Goal: Check status: Check status

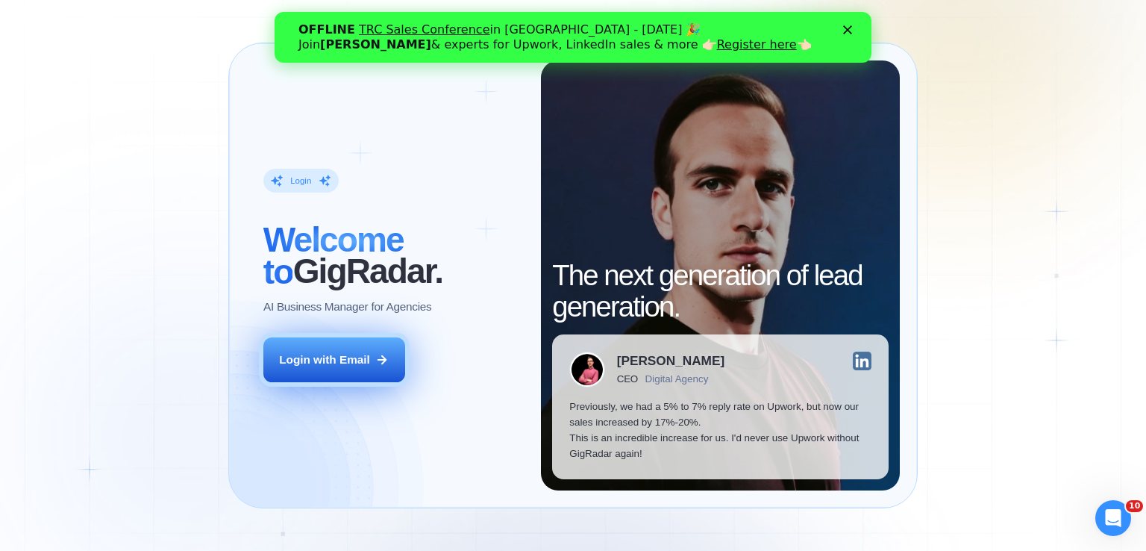
click at [354, 367] on button "Login with Email" at bounding box center [334, 359] width 142 height 45
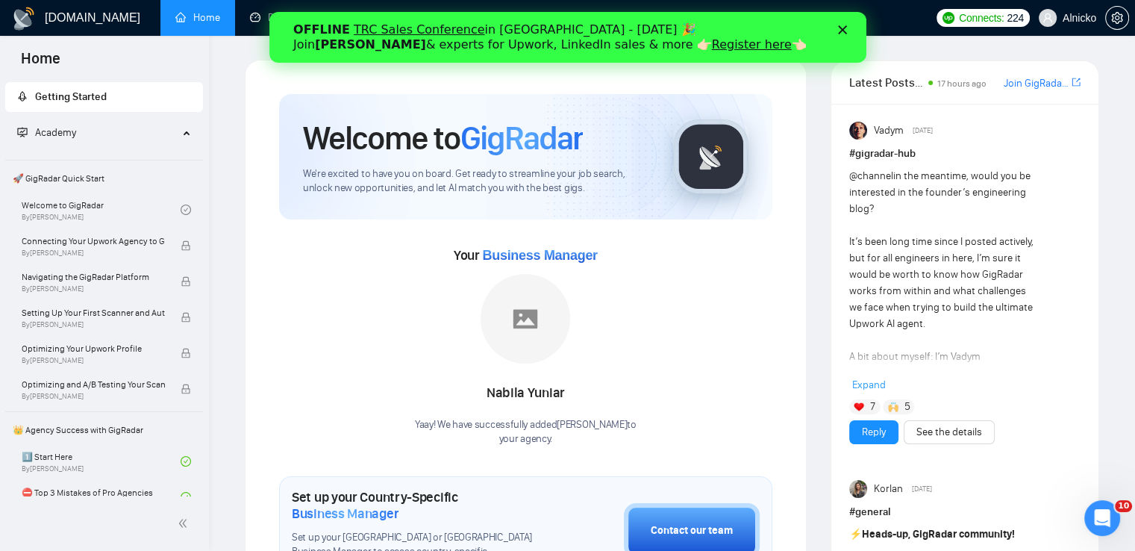
click at [842, 29] on polygon "Закрити" at bounding box center [841, 29] width 9 height 9
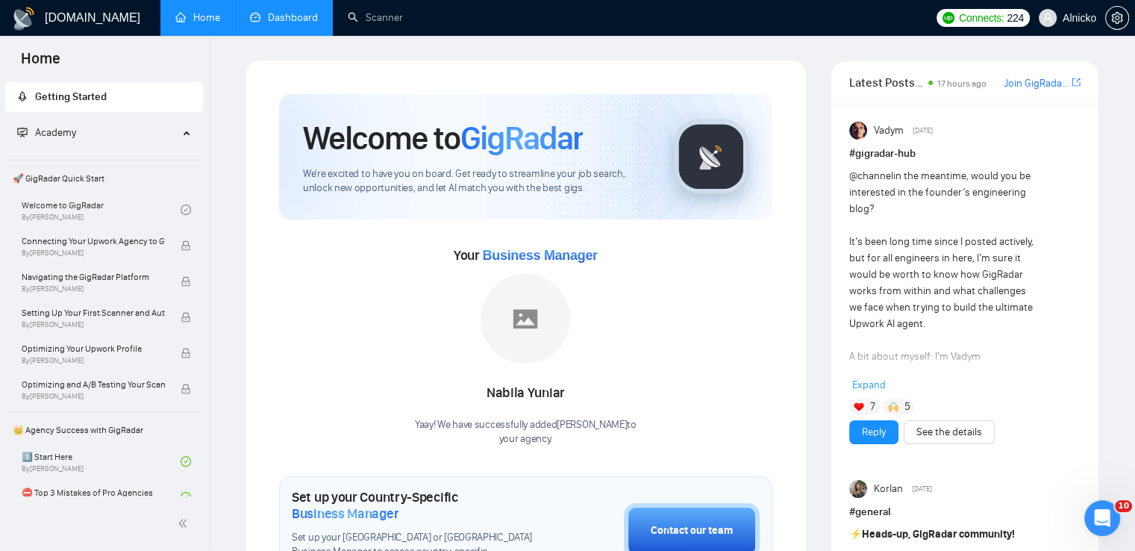
click at [292, 24] on link "Dashboard" at bounding box center [284, 17] width 68 height 13
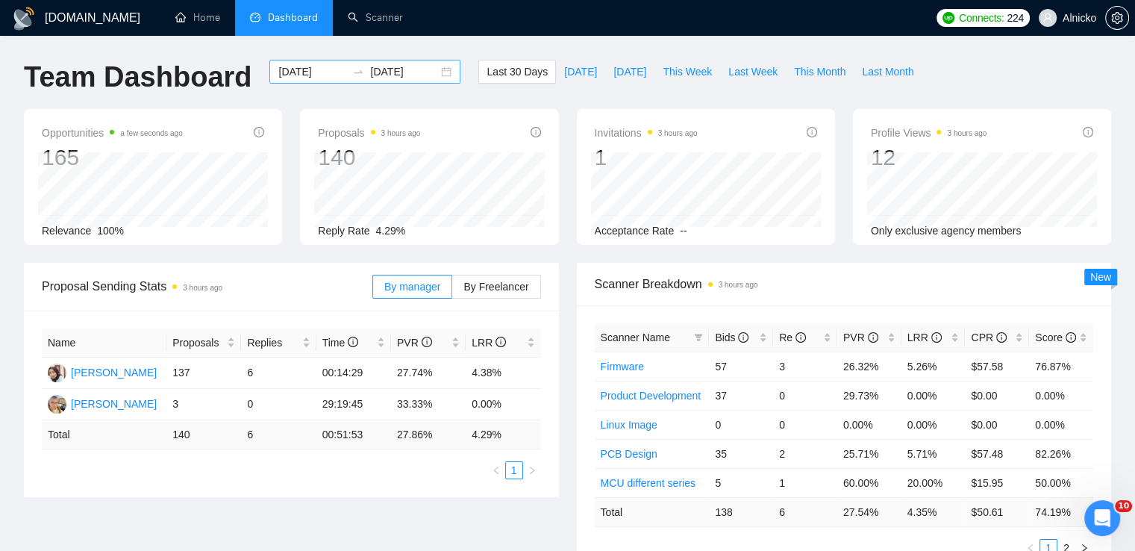
click at [434, 69] on div "[DATE] [DATE]" at bounding box center [364, 72] width 191 height 24
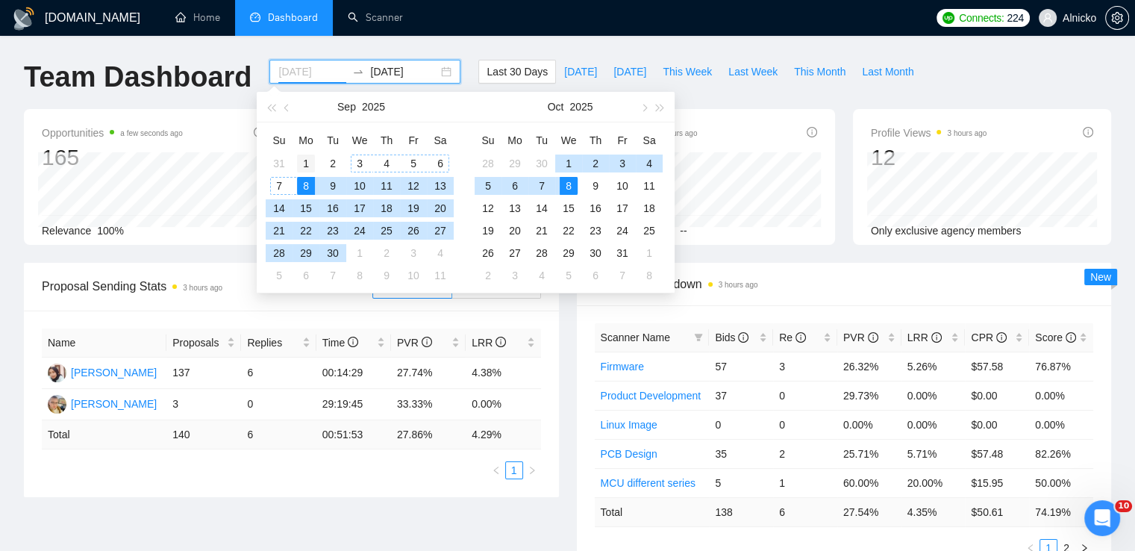
type input "[DATE]"
click at [305, 162] on div "1" at bounding box center [306, 163] width 18 height 18
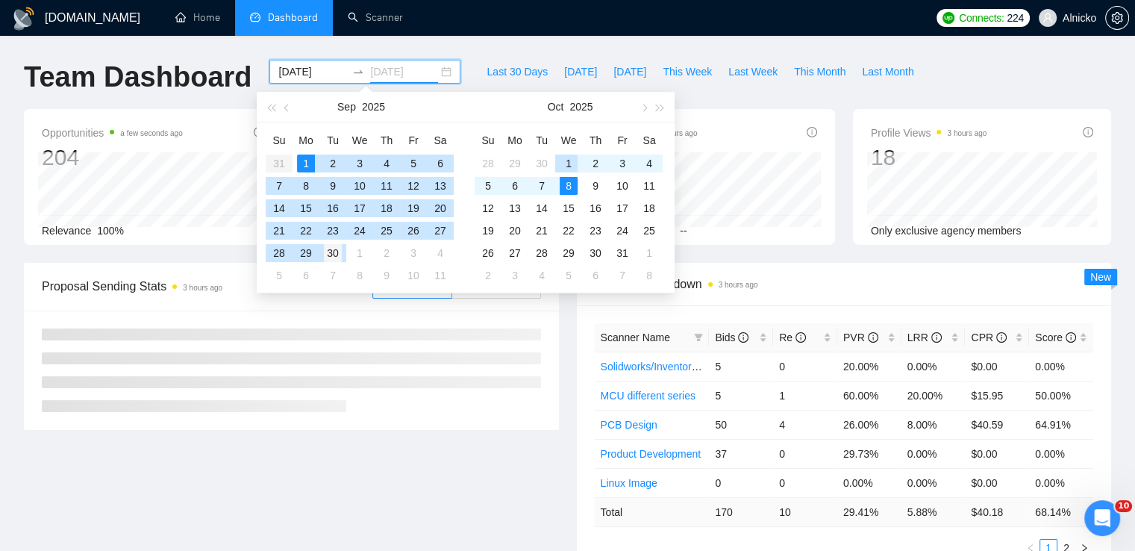
type input "[DATE]"
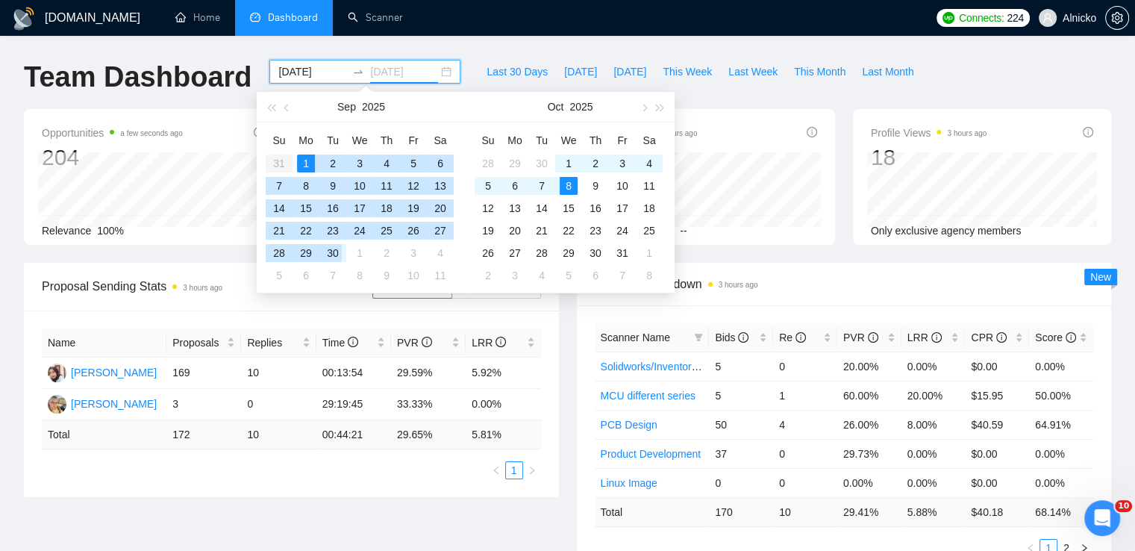
click at [335, 254] on div "30" at bounding box center [333, 253] width 18 height 18
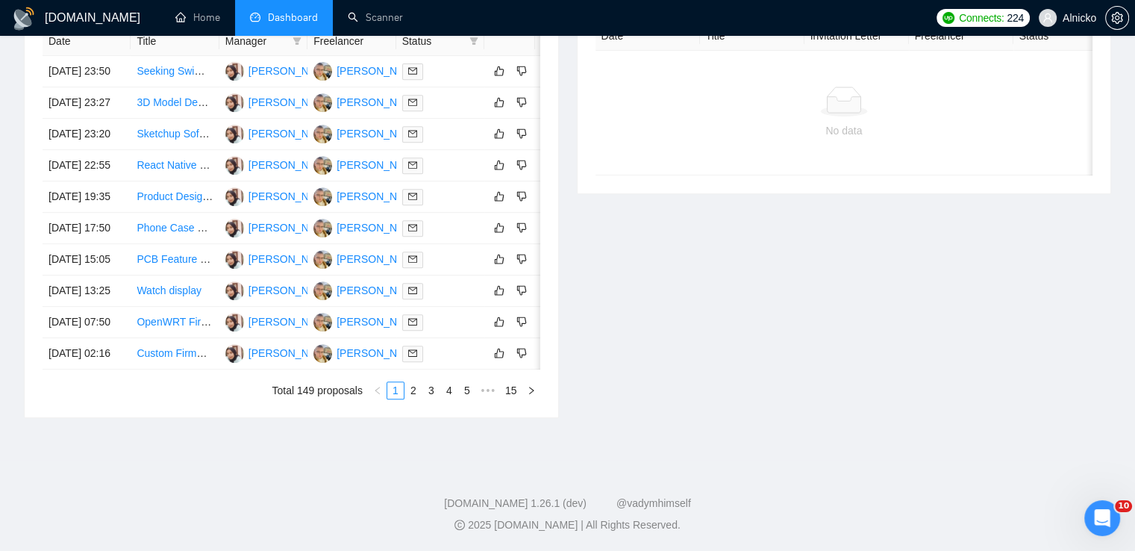
scroll to position [782, 0]
click at [414, 384] on link "2" at bounding box center [413, 390] width 16 height 16
click at [433, 392] on link "3" at bounding box center [431, 390] width 16 height 16
click at [451, 390] on link "4" at bounding box center [449, 390] width 16 height 16
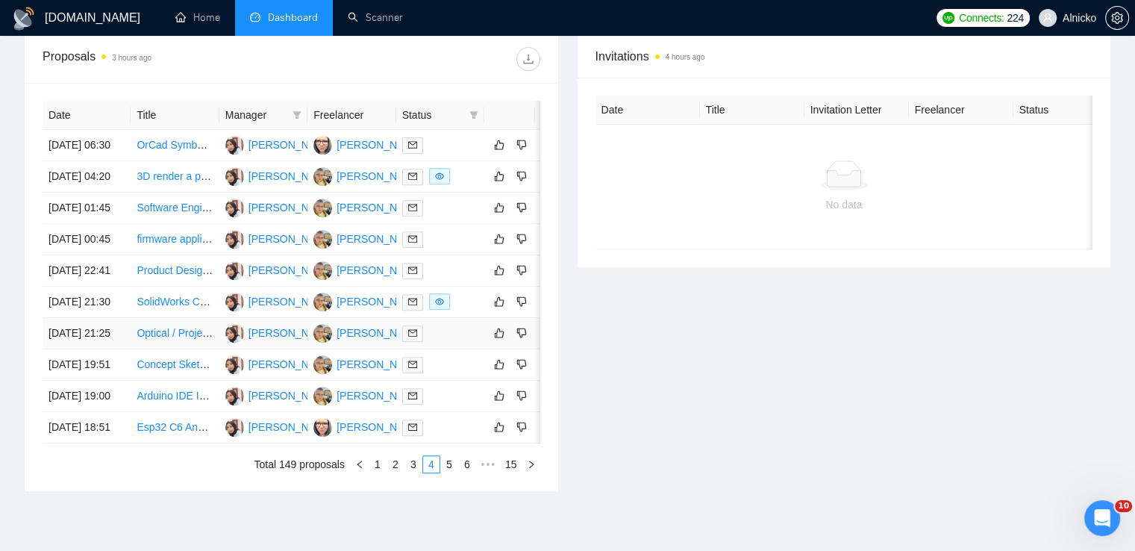
scroll to position [707, 0]
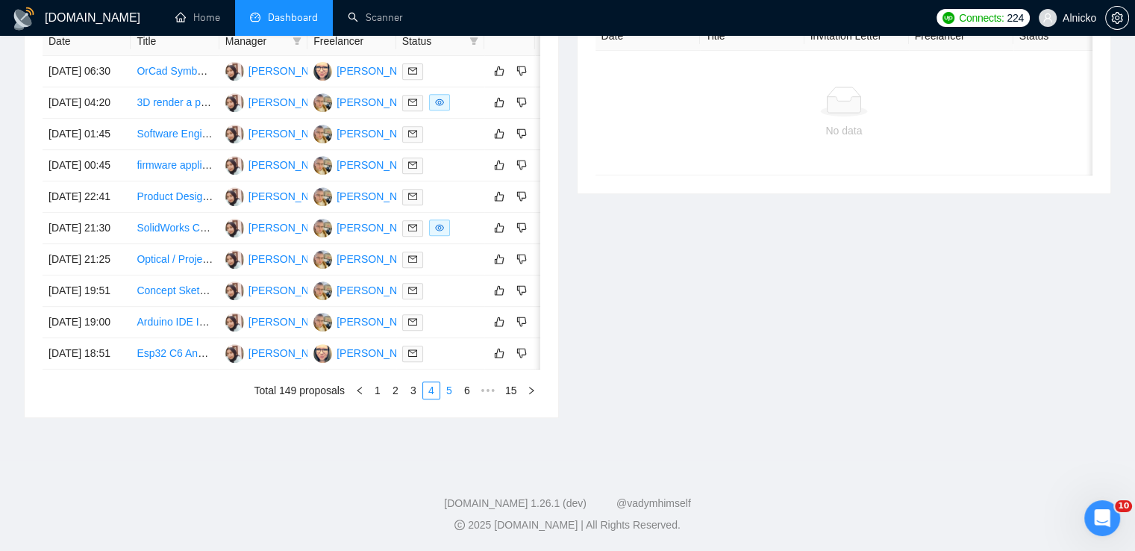
click at [451, 398] on link "5" at bounding box center [449, 390] width 16 height 16
click at [451, 390] on link "6" at bounding box center [449, 390] width 16 height 16
click at [454, 392] on link "7" at bounding box center [449, 390] width 16 height 16
click at [451, 389] on link "8" at bounding box center [449, 390] width 16 height 16
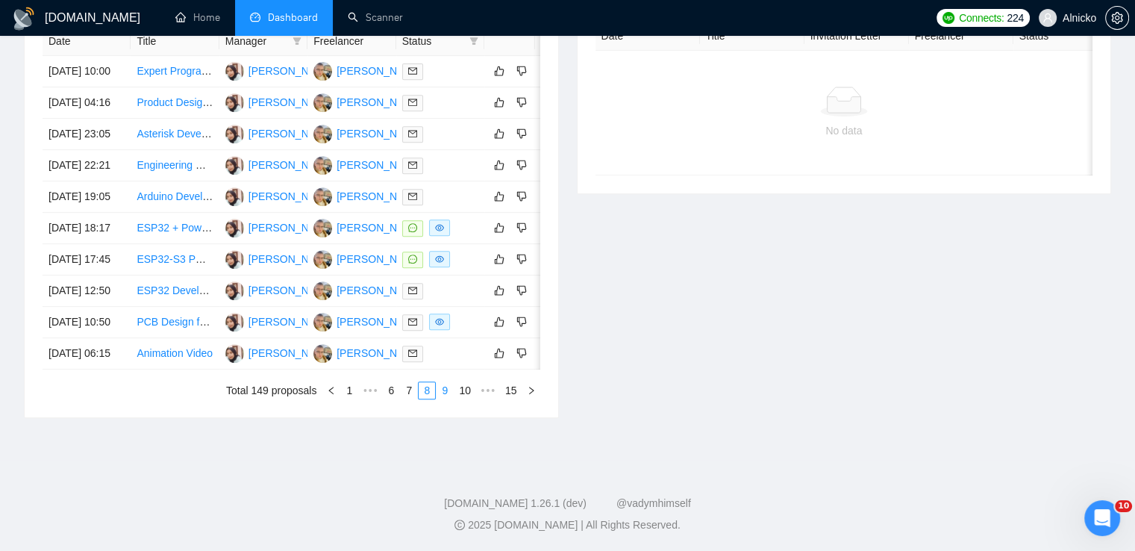
click at [446, 395] on link "9" at bounding box center [444, 390] width 16 height 16
click at [446, 386] on link "10" at bounding box center [443, 390] width 21 height 16
click at [445, 393] on link "11" at bounding box center [443, 390] width 21 height 16
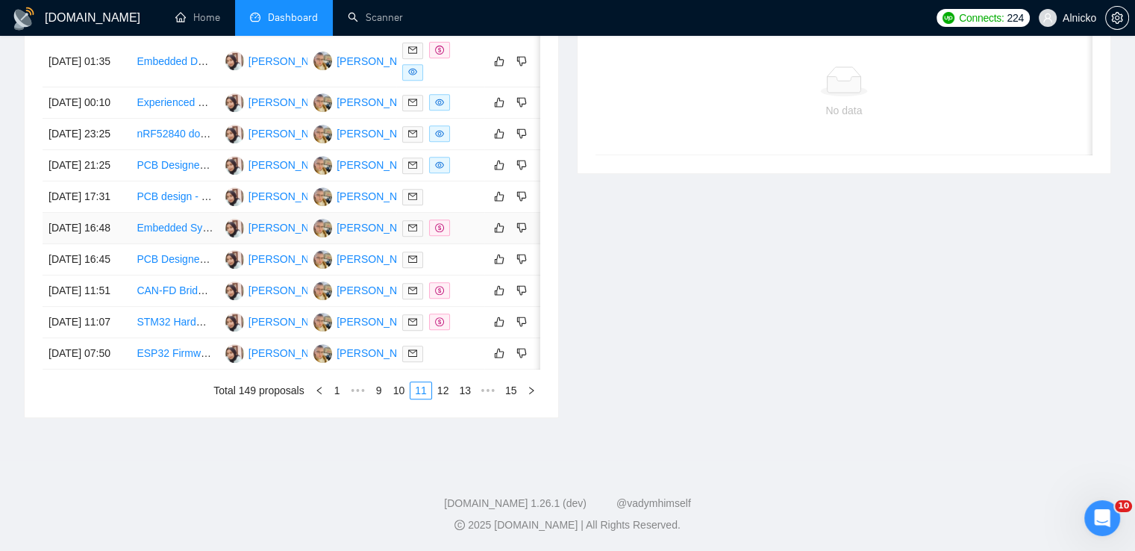
scroll to position [788, 0]
click at [448, 389] on link "12" at bounding box center [443, 390] width 21 height 16
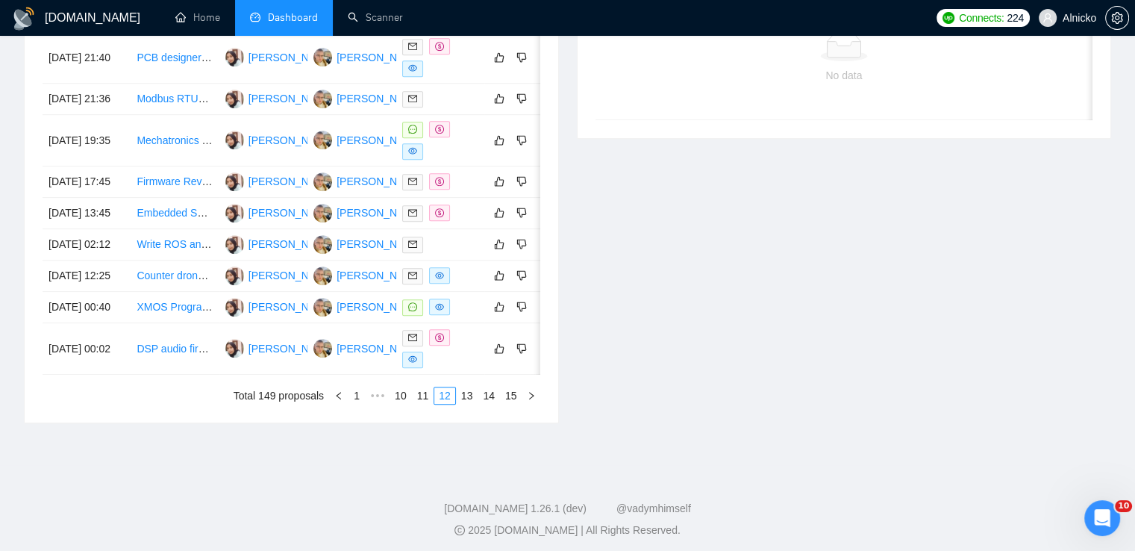
scroll to position [713, 0]
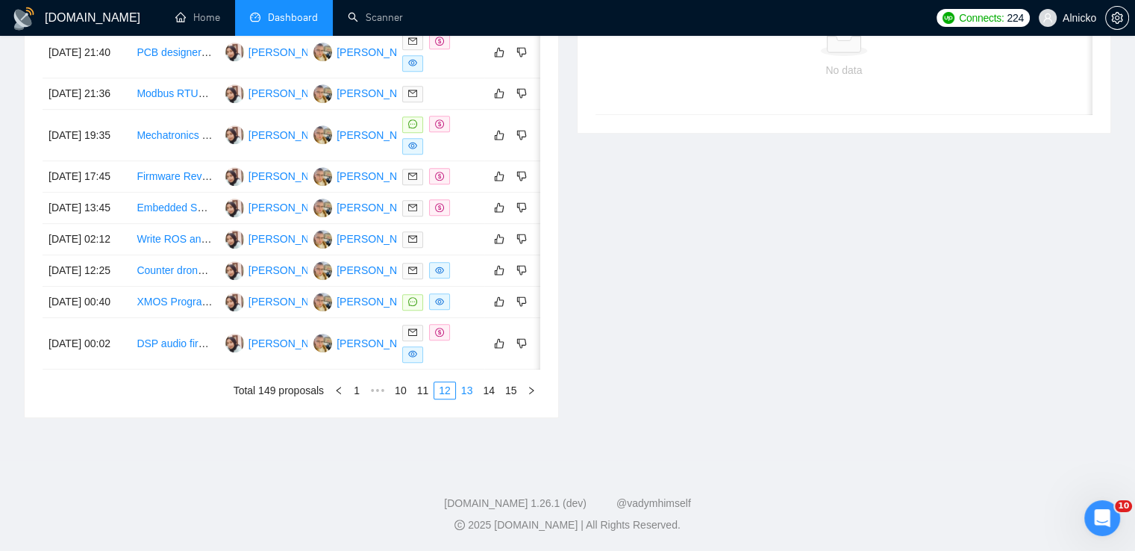
click at [467, 398] on link "13" at bounding box center [467, 390] width 21 height 16
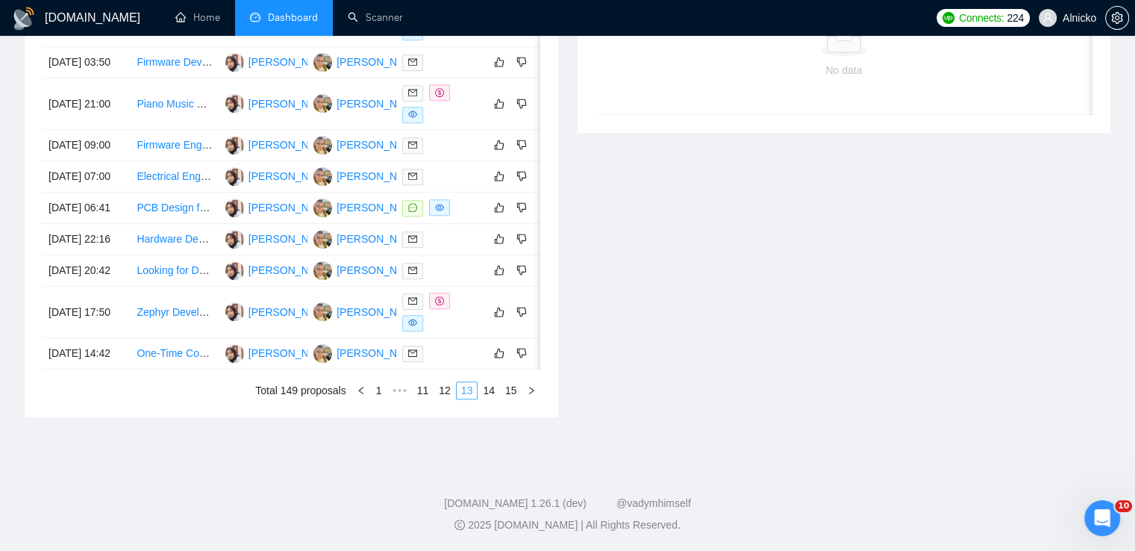
click at [467, 398] on link "13" at bounding box center [467, 390] width 21 height 16
click at [488, 398] on link "14" at bounding box center [488, 390] width 21 height 16
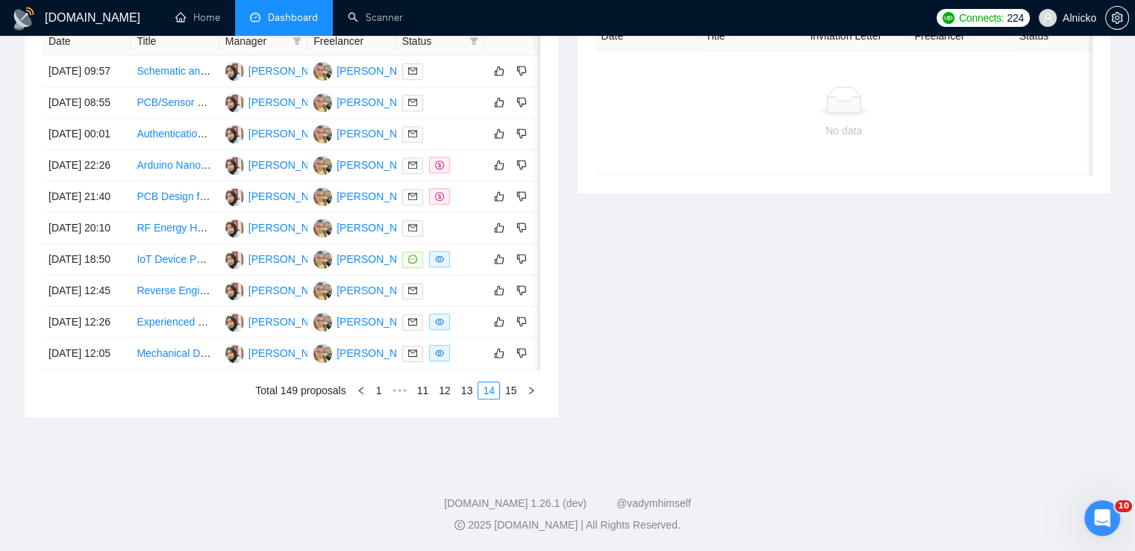
scroll to position [782, 0]
click at [510, 390] on link "15" at bounding box center [511, 390] width 21 height 16
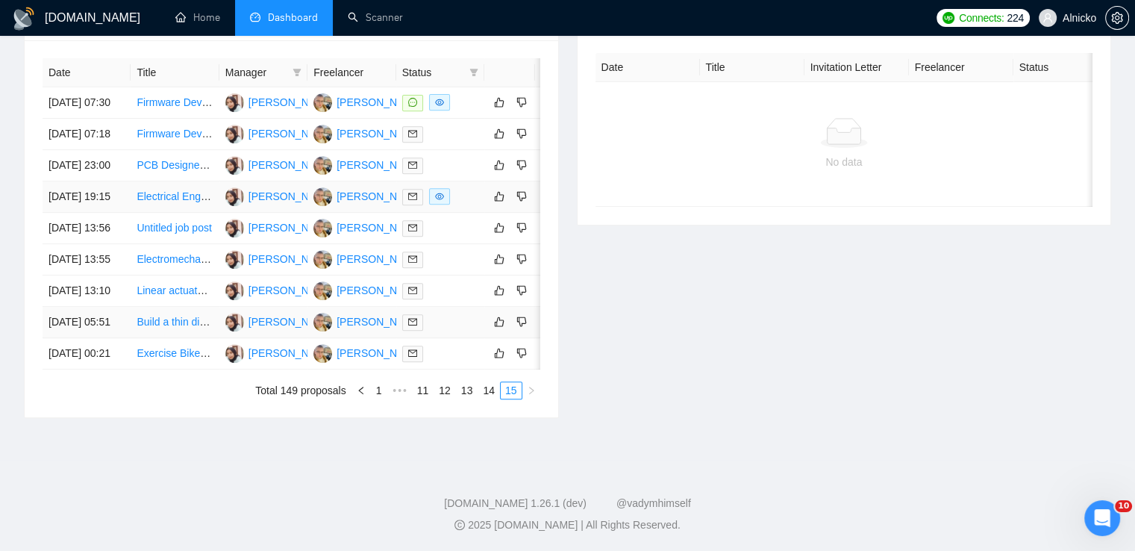
scroll to position [587, 0]
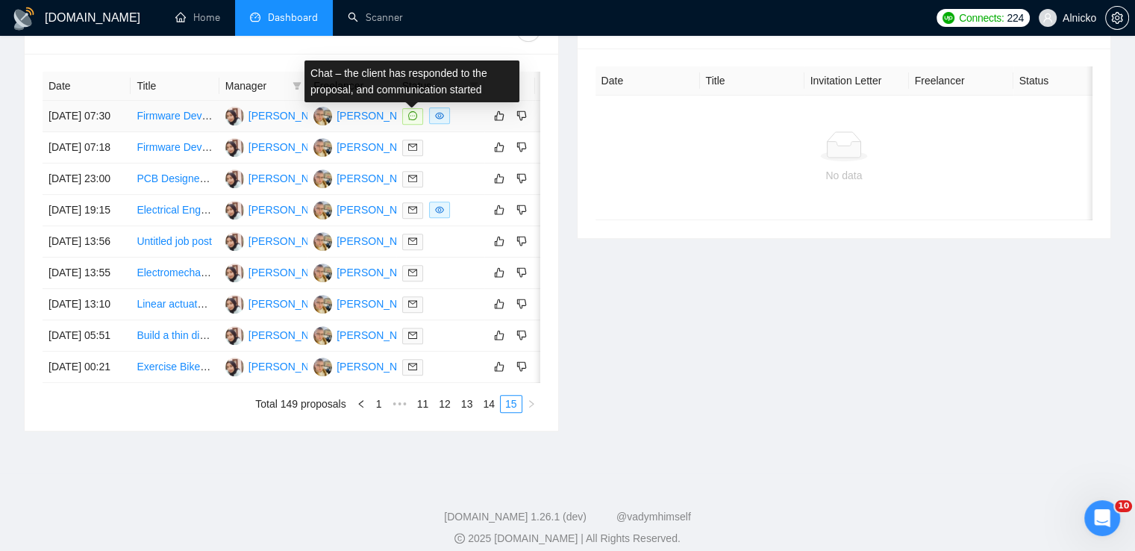
click at [412, 120] on icon "message" at bounding box center [412, 115] width 9 height 9
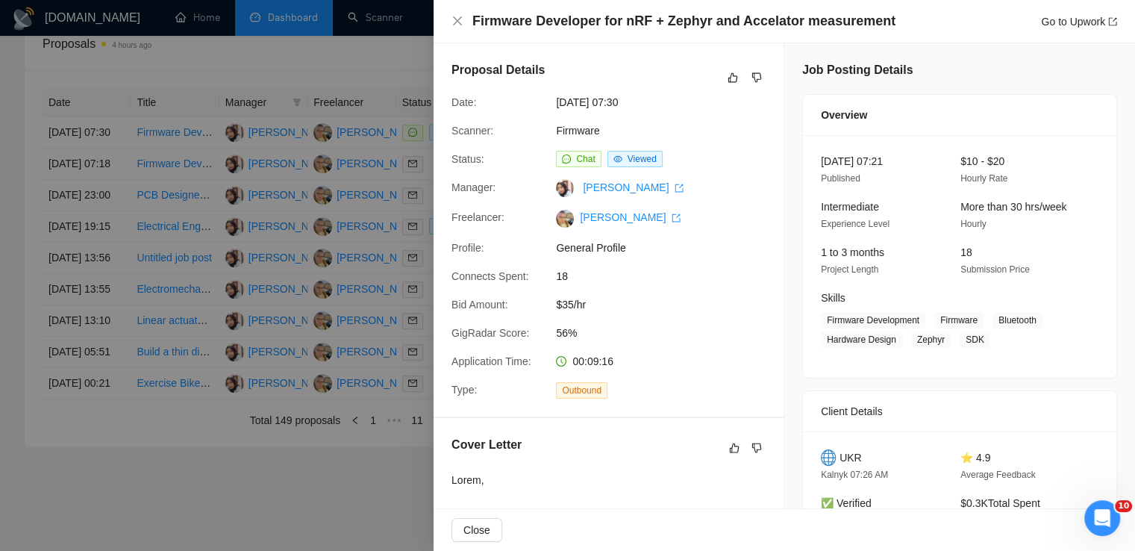
click at [207, 537] on div at bounding box center [567, 275] width 1135 height 551
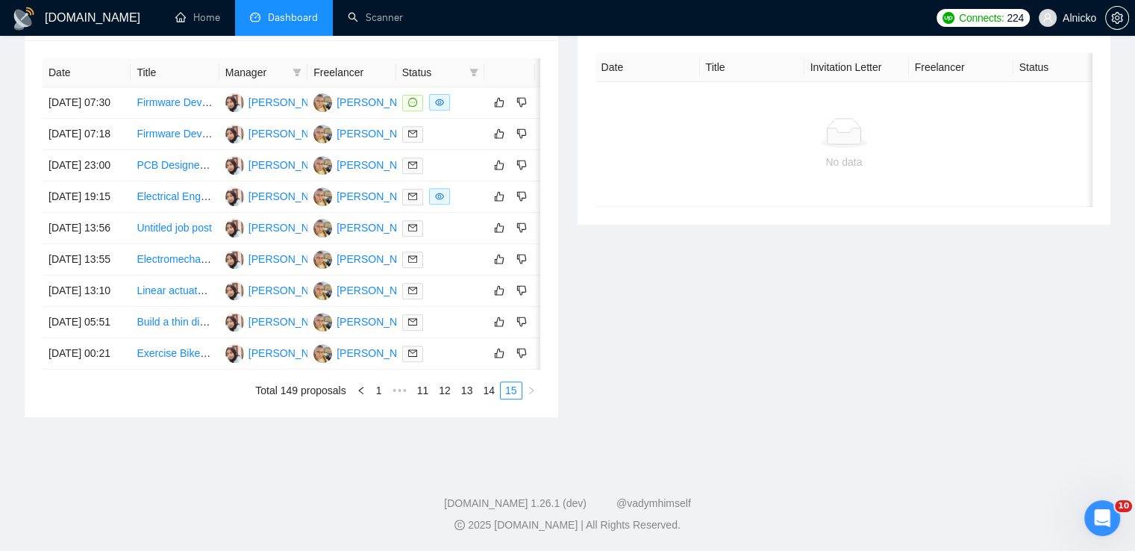
scroll to position [662, 0]
click at [488, 398] on link "14" at bounding box center [488, 390] width 21 height 16
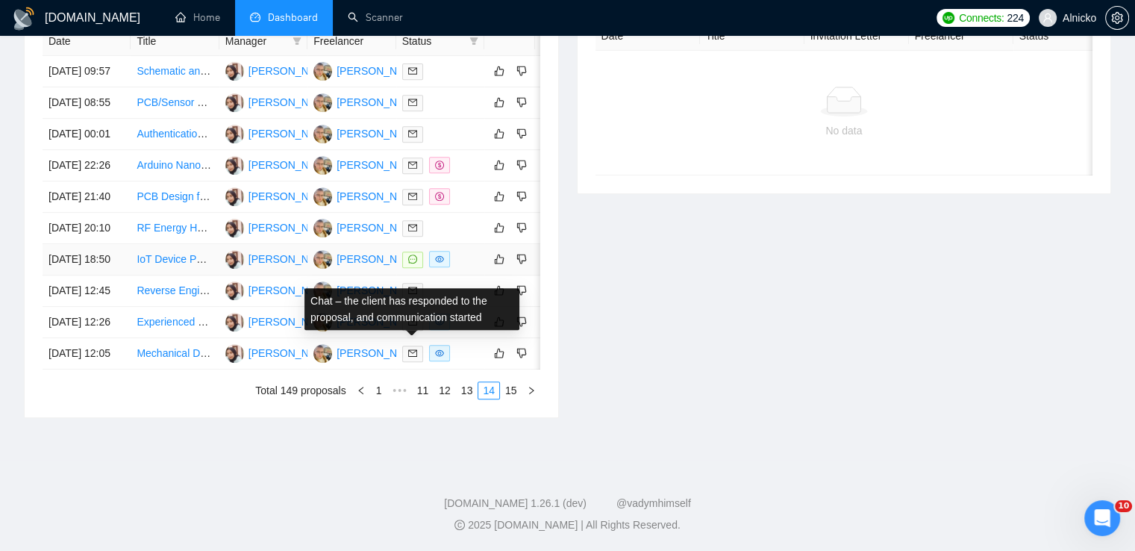
click at [412, 263] on icon "message" at bounding box center [412, 258] width 9 height 9
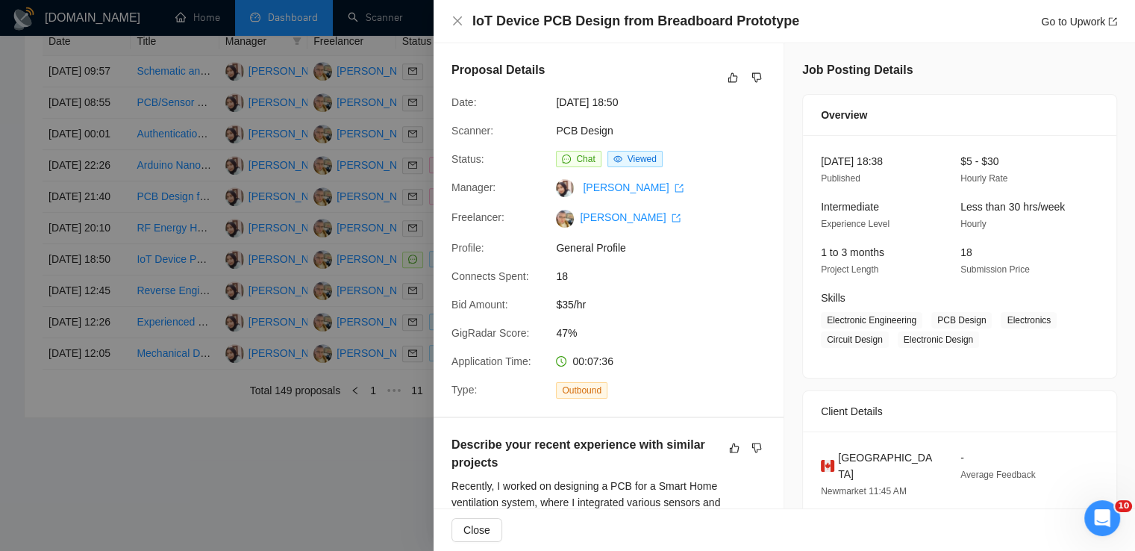
click at [313, 505] on div at bounding box center [567, 275] width 1135 height 551
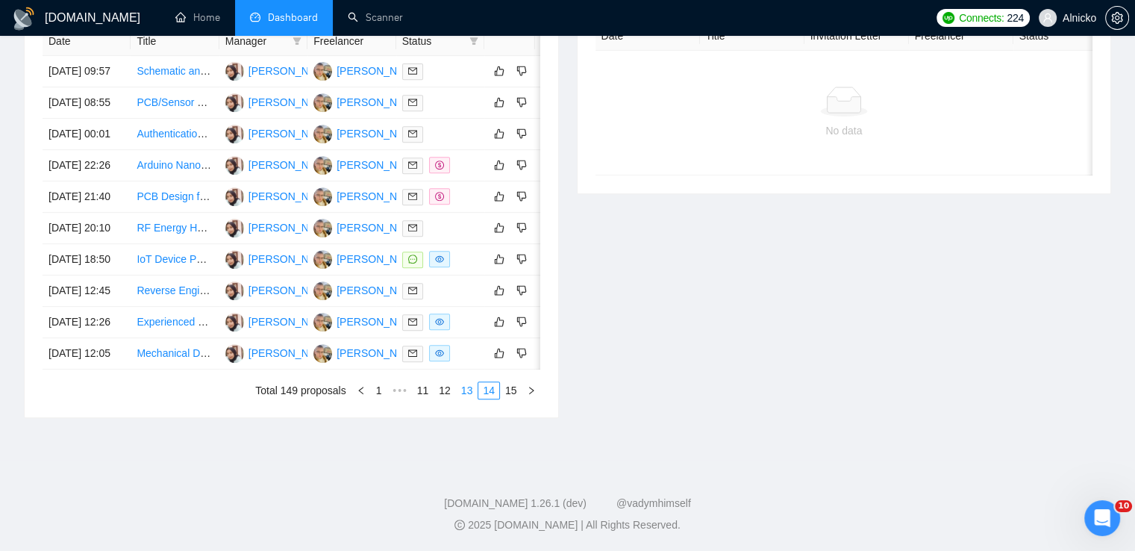
click at [466, 398] on link "13" at bounding box center [467, 390] width 21 height 16
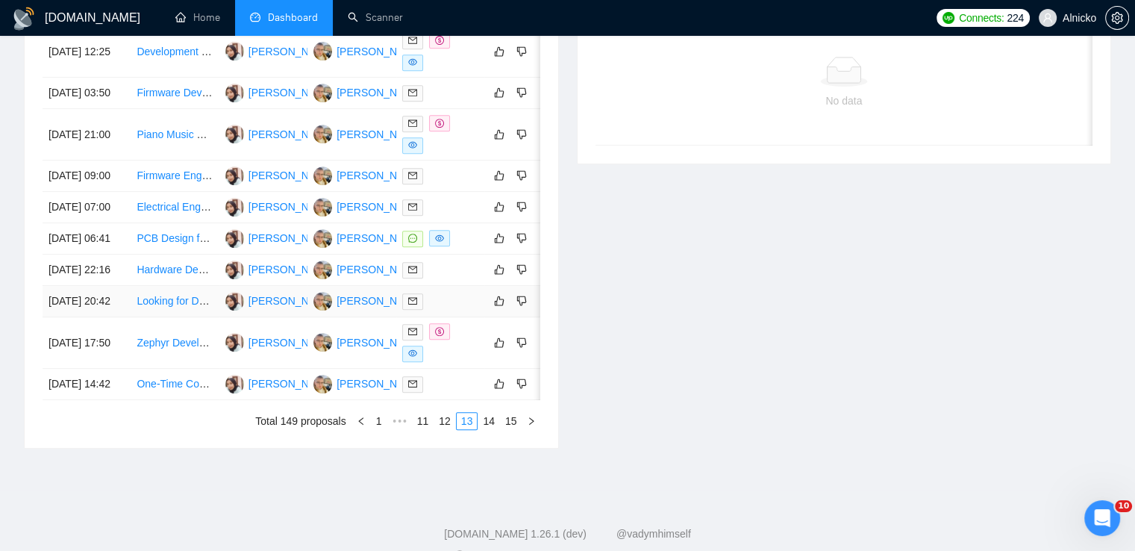
scroll to position [587, 0]
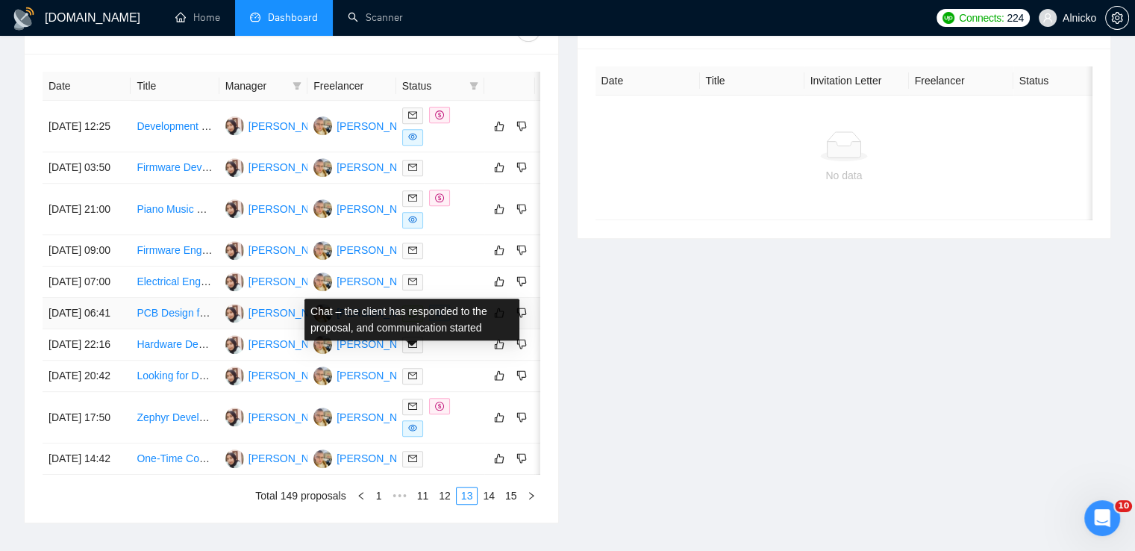
click at [414, 317] on icon "message" at bounding box center [412, 312] width 9 height 9
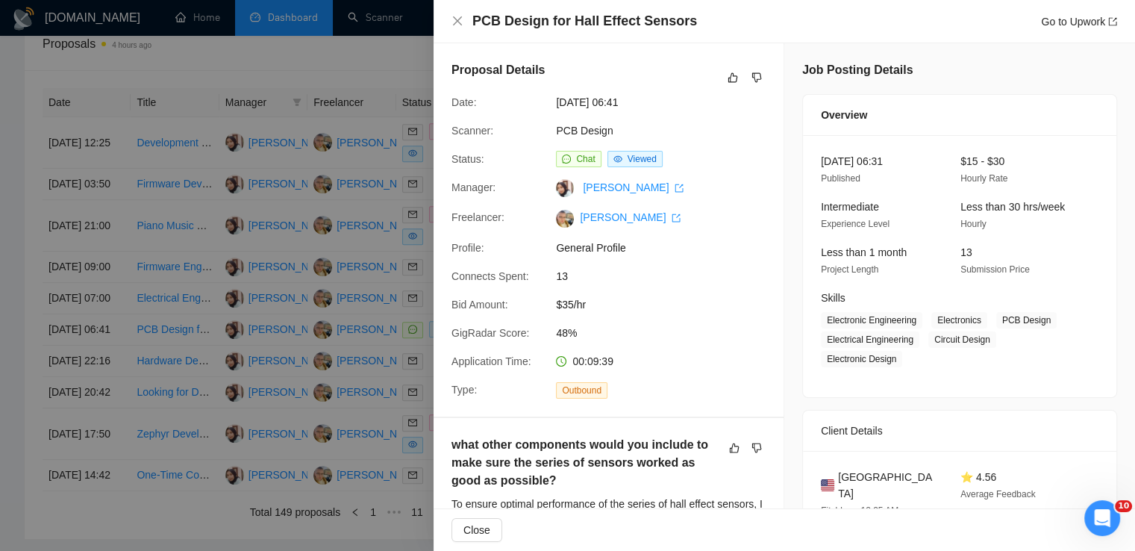
click at [178, 532] on div at bounding box center [567, 275] width 1135 height 551
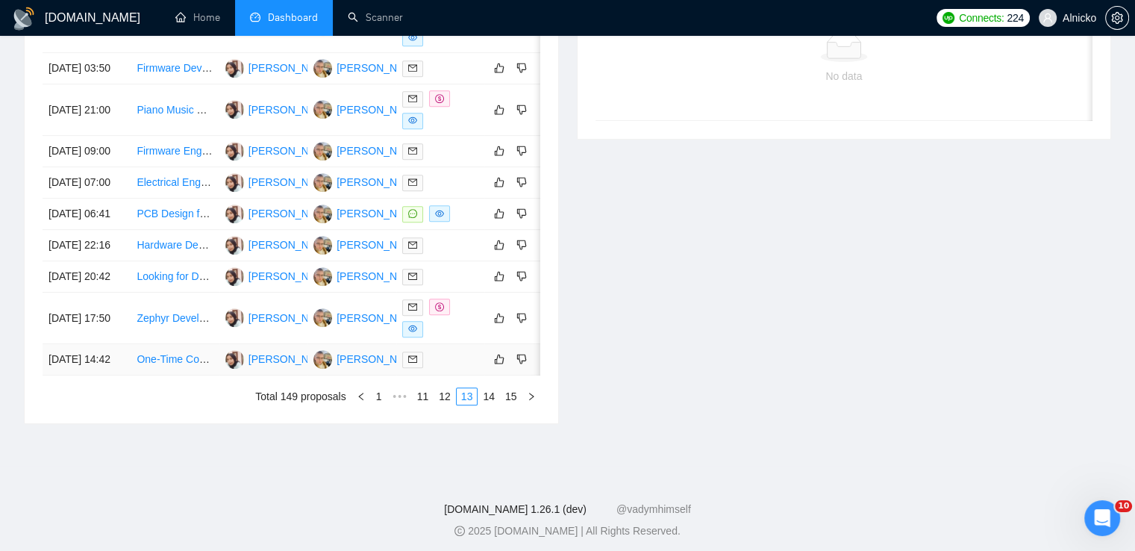
scroll to position [799, 0]
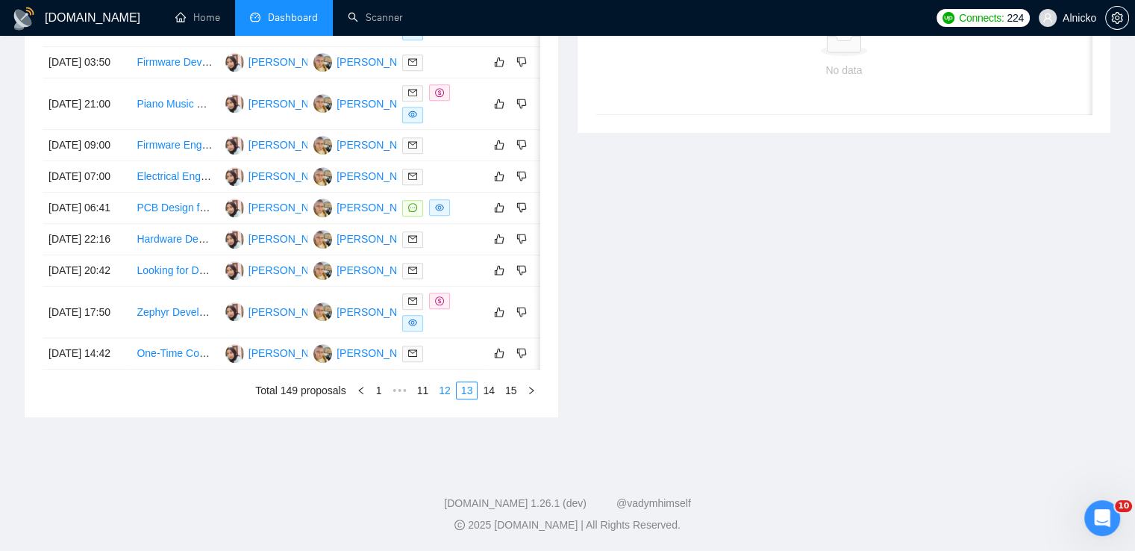
click at [450, 392] on link "12" at bounding box center [444, 390] width 21 height 16
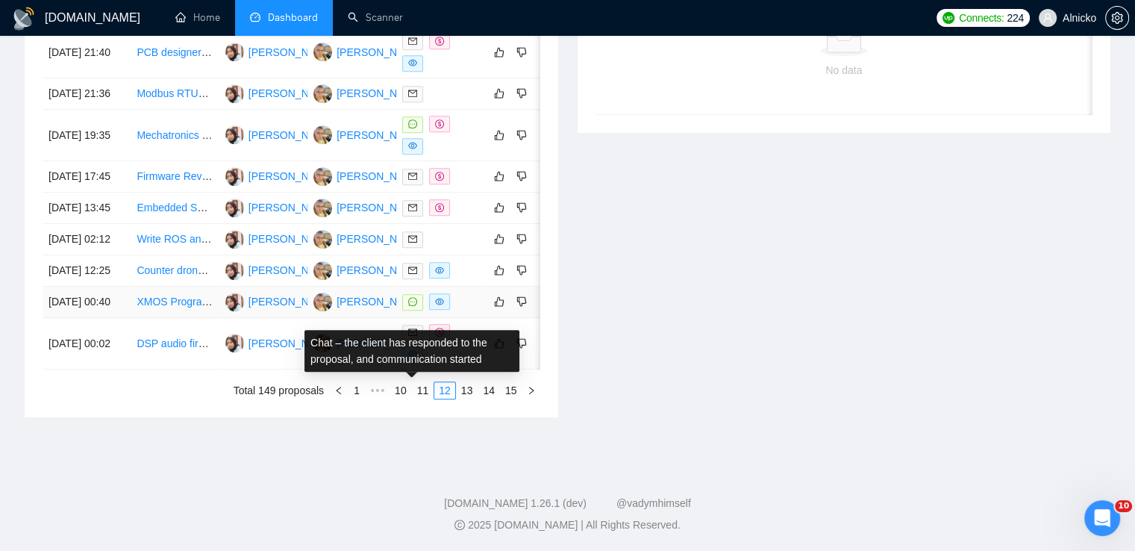
click at [415, 297] on icon "message" at bounding box center [412, 301] width 9 height 9
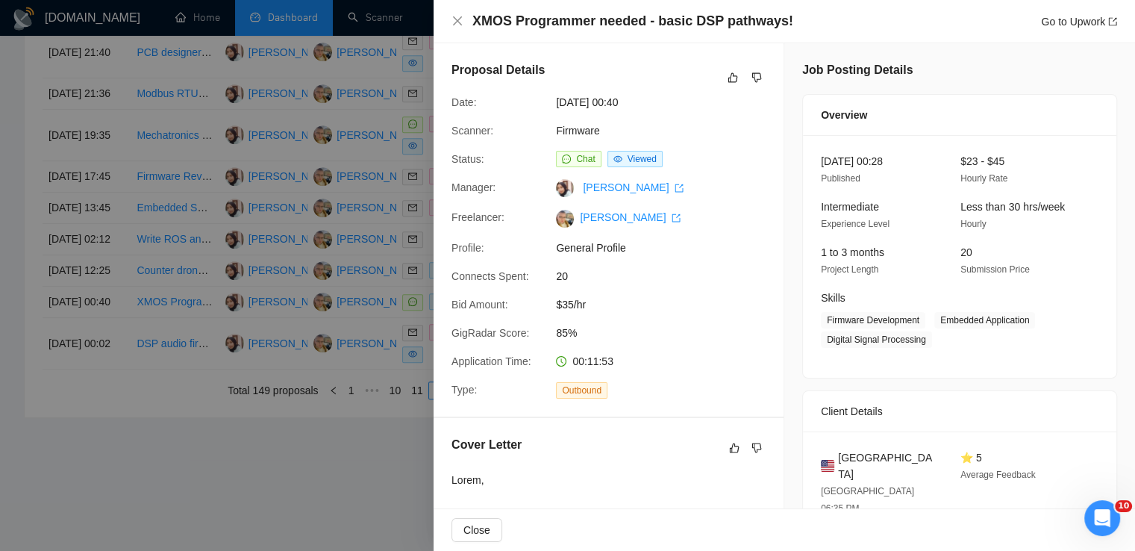
click at [397, 450] on div at bounding box center [567, 275] width 1135 height 551
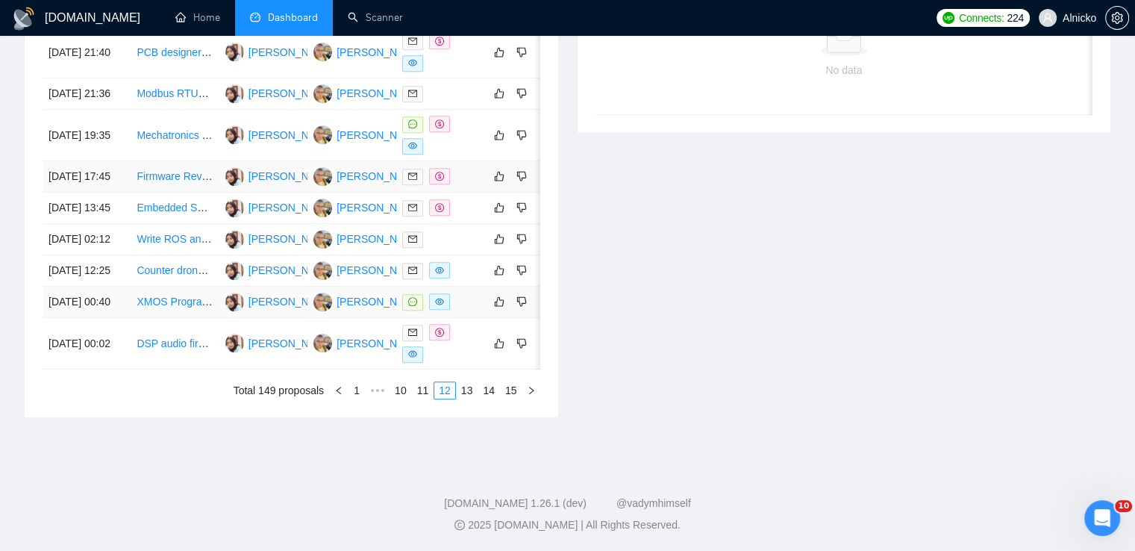
scroll to position [575, 0]
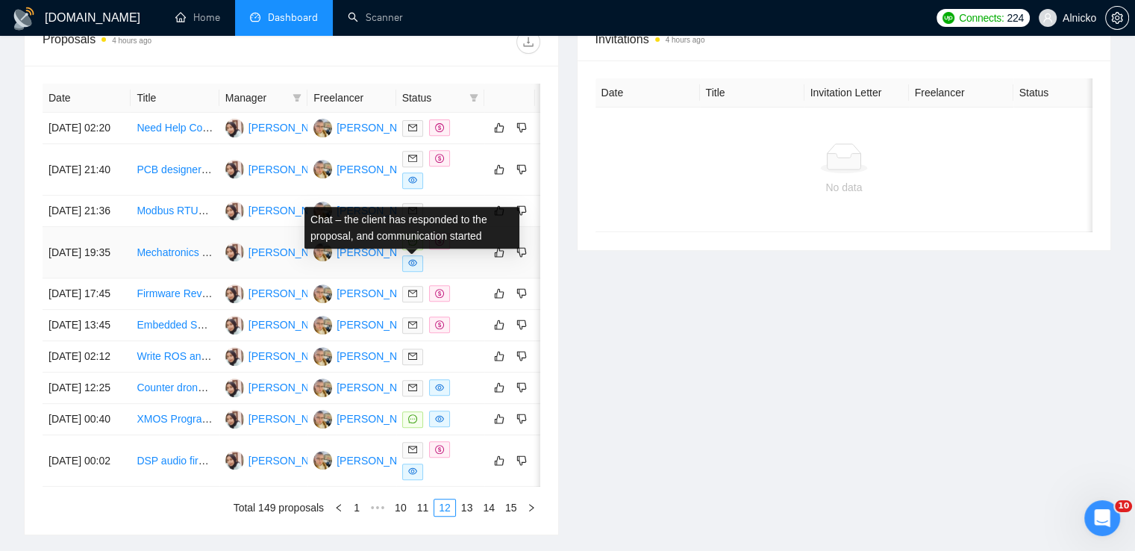
click at [416, 245] on icon "message" at bounding box center [412, 241] width 9 height 9
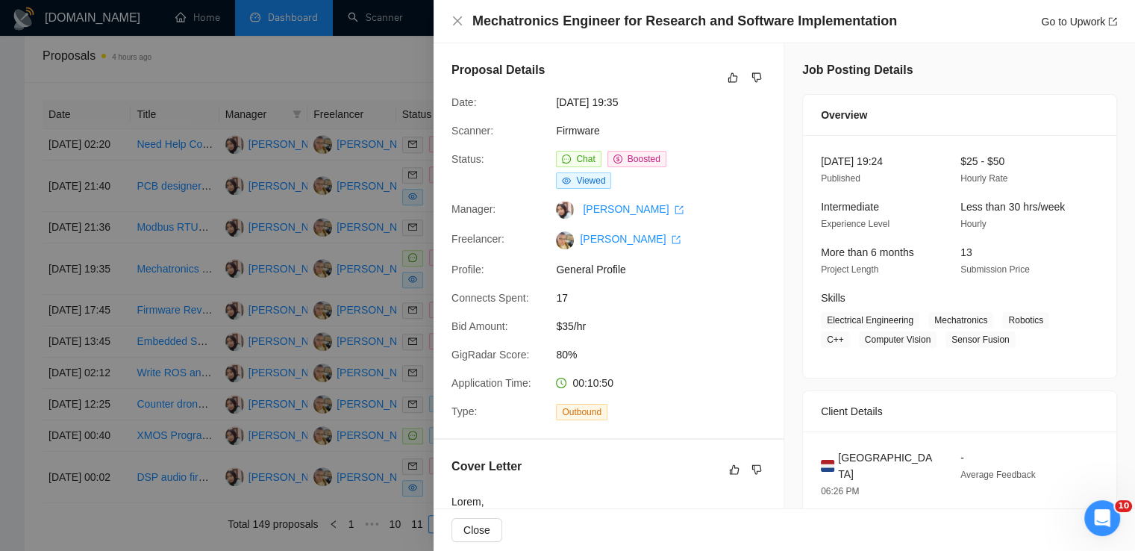
click at [419, 209] on div at bounding box center [567, 275] width 1135 height 551
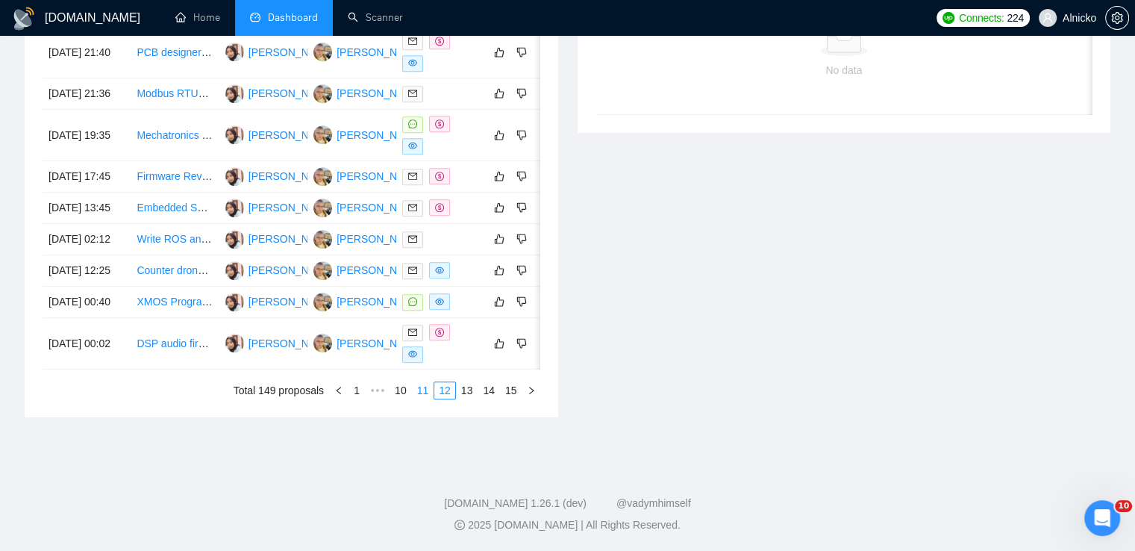
scroll to position [799, 0]
click at [426, 393] on link "11" at bounding box center [423, 390] width 21 height 16
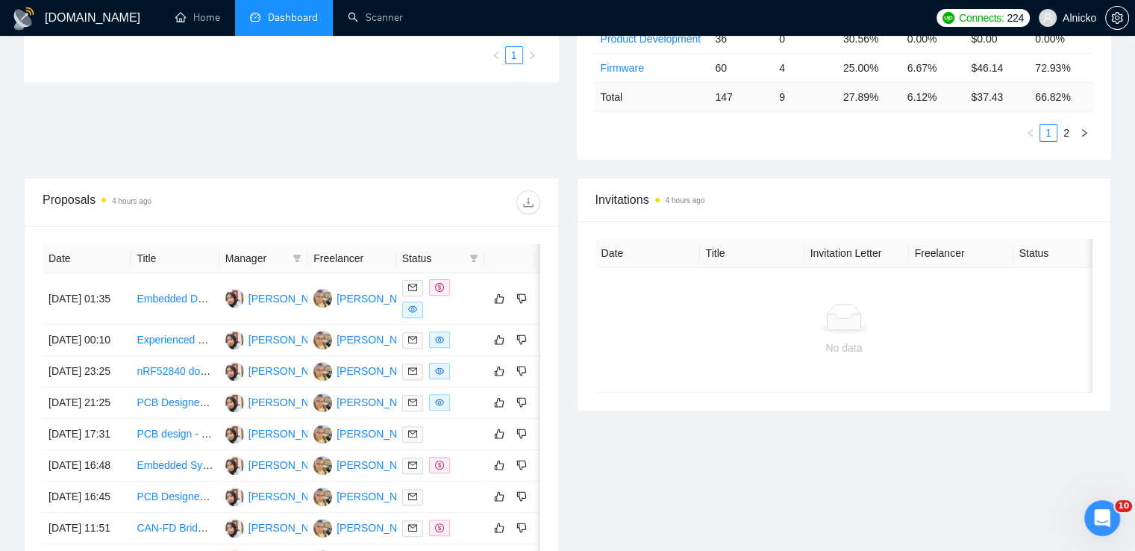
scroll to position [713, 0]
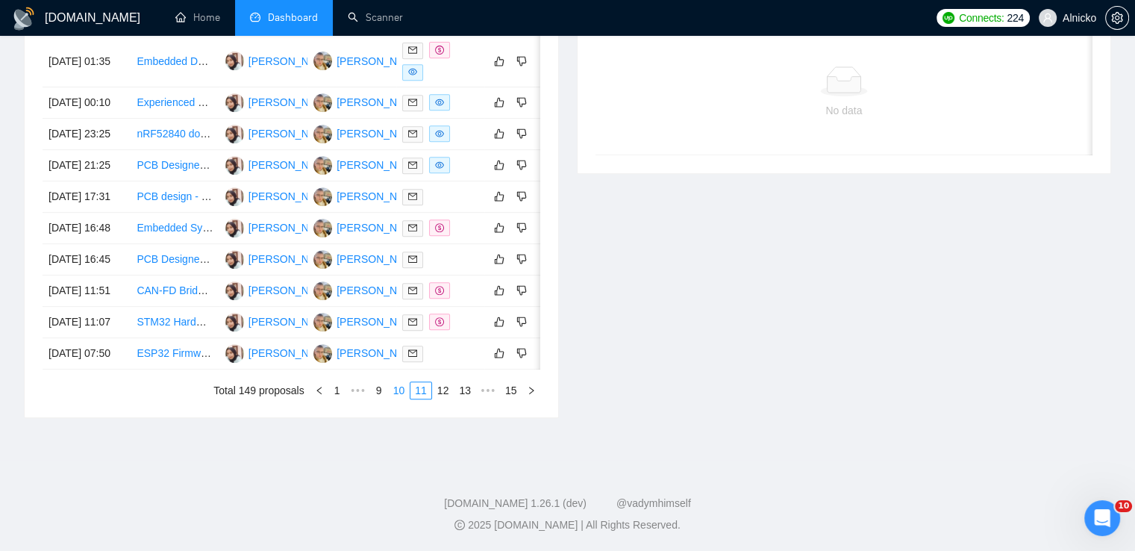
click at [403, 398] on link "10" at bounding box center [399, 390] width 21 height 16
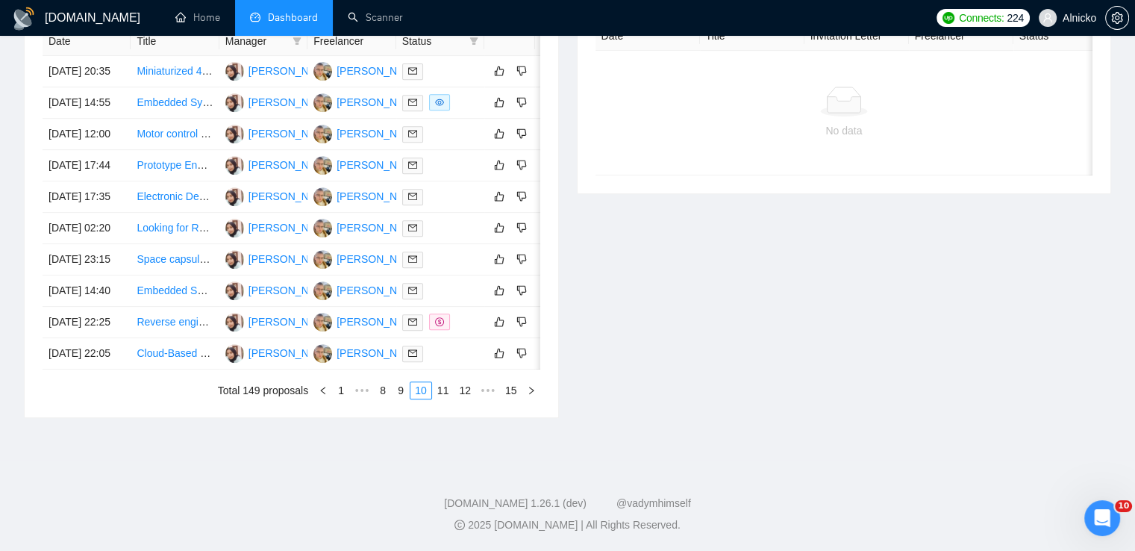
scroll to position [782, 0]
click at [403, 392] on link "9" at bounding box center [400, 390] width 16 height 16
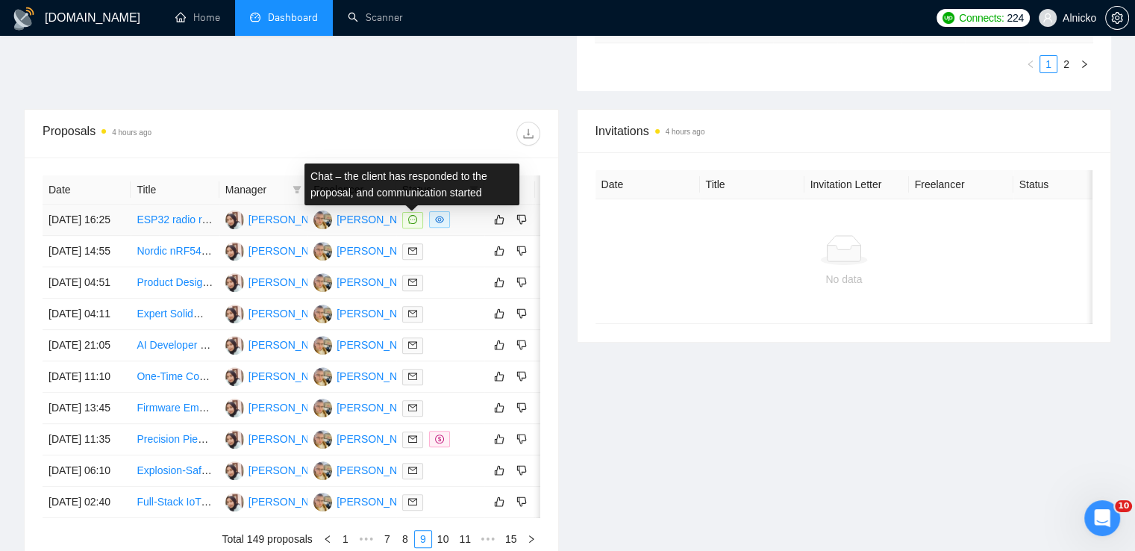
click at [409, 224] on icon "message" at bounding box center [412, 219] width 9 height 9
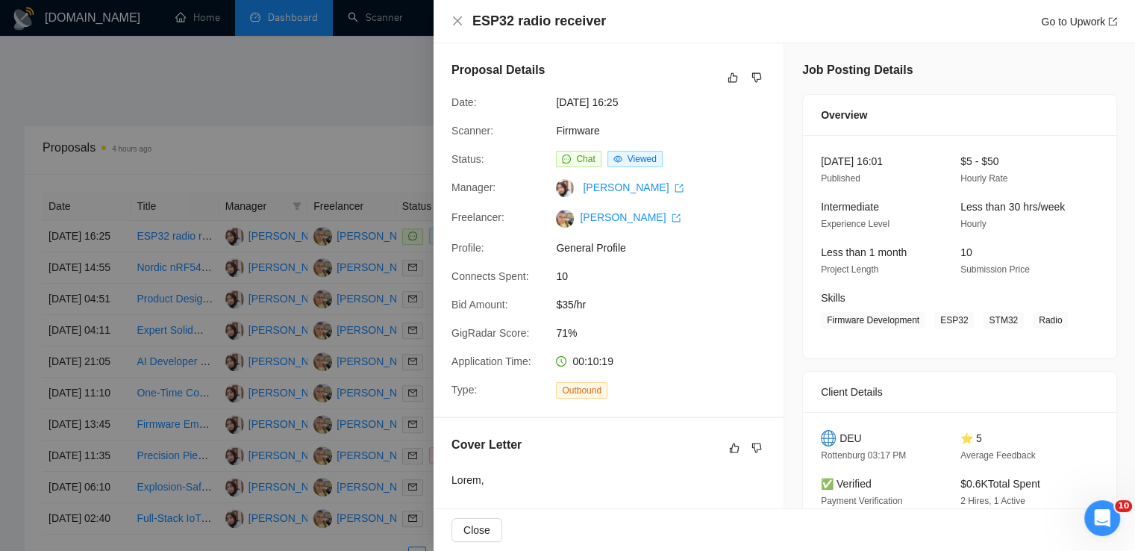
click at [179, 528] on div at bounding box center [567, 275] width 1135 height 551
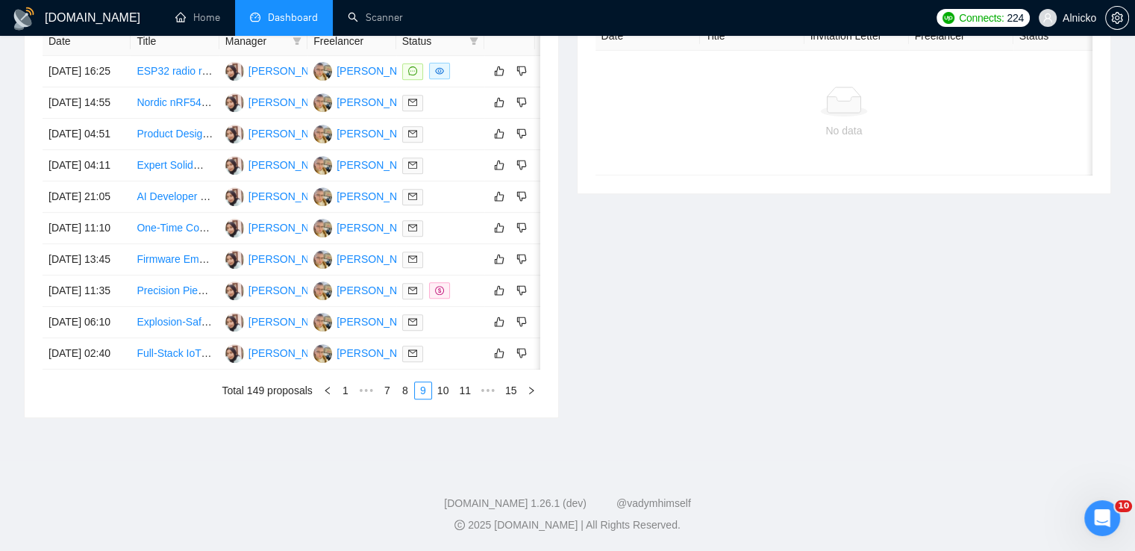
scroll to position [782, 0]
click at [410, 395] on link "8" at bounding box center [405, 390] width 16 height 16
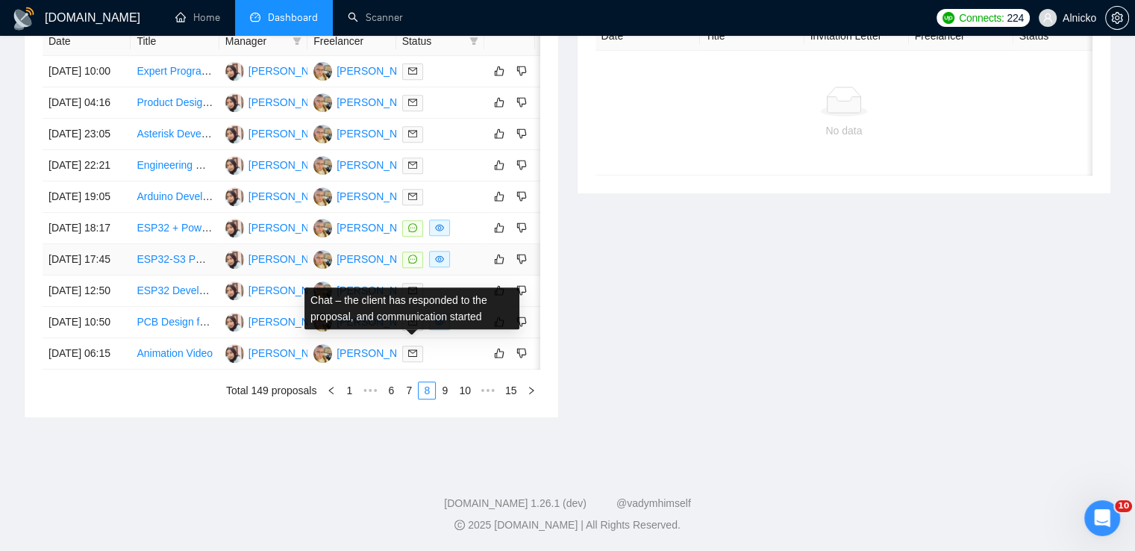
click at [411, 263] on icon "message" at bounding box center [412, 258] width 9 height 9
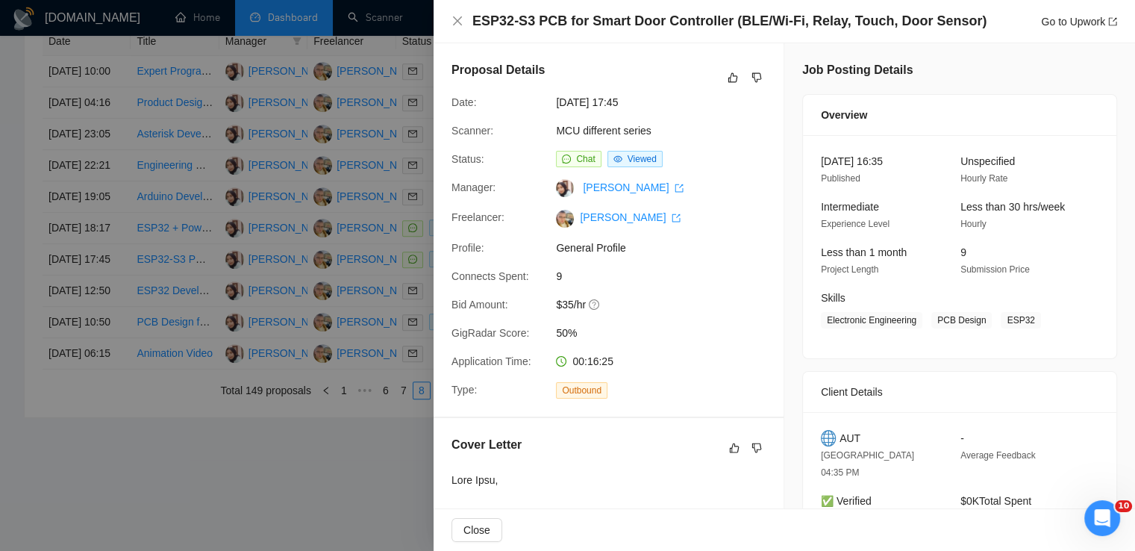
click at [294, 513] on div at bounding box center [567, 275] width 1135 height 551
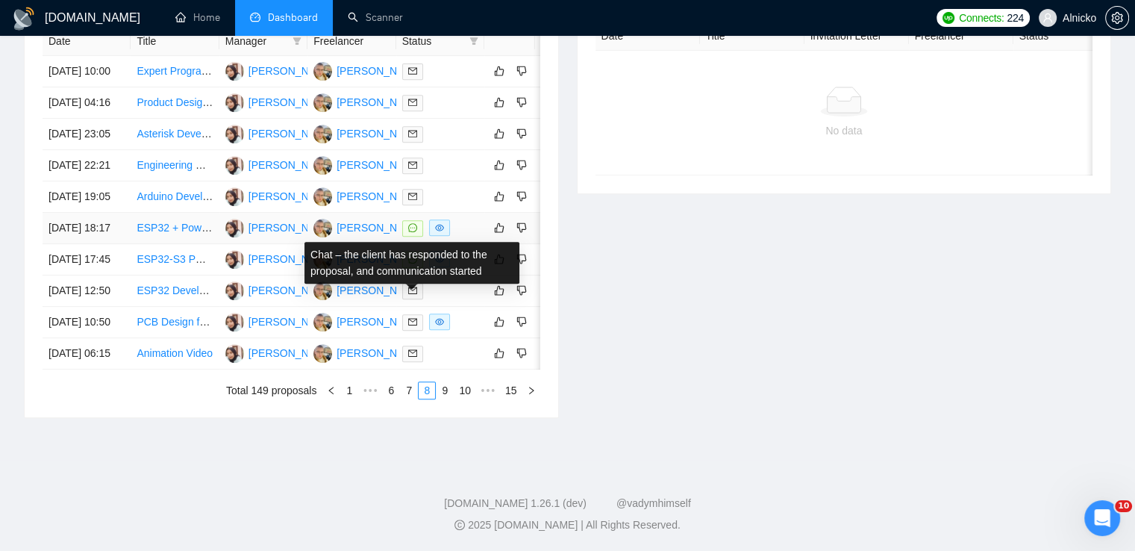
click at [414, 230] on icon "message" at bounding box center [412, 227] width 9 height 9
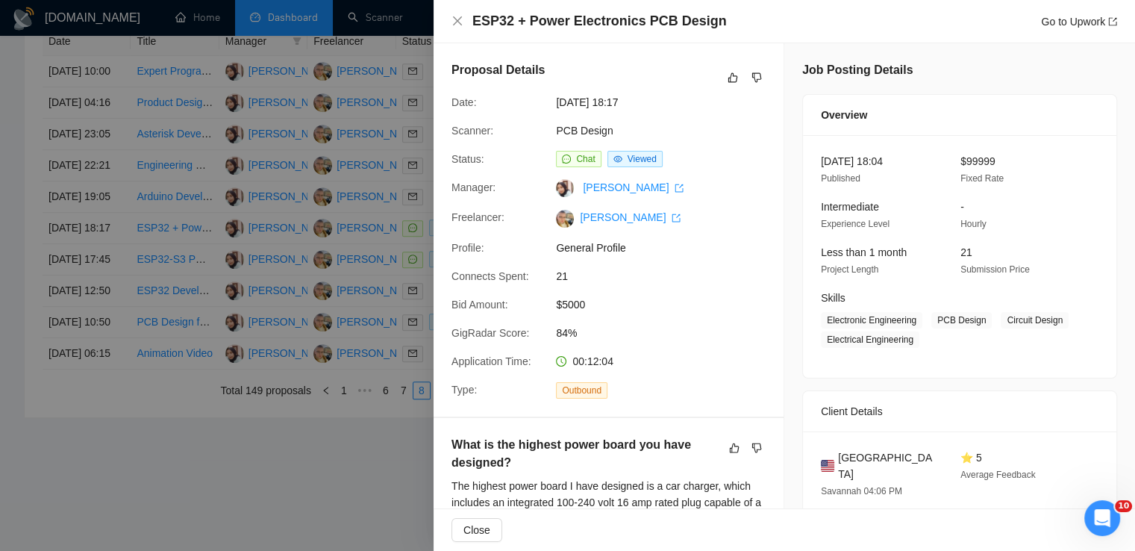
click at [326, 499] on div at bounding box center [567, 275] width 1135 height 551
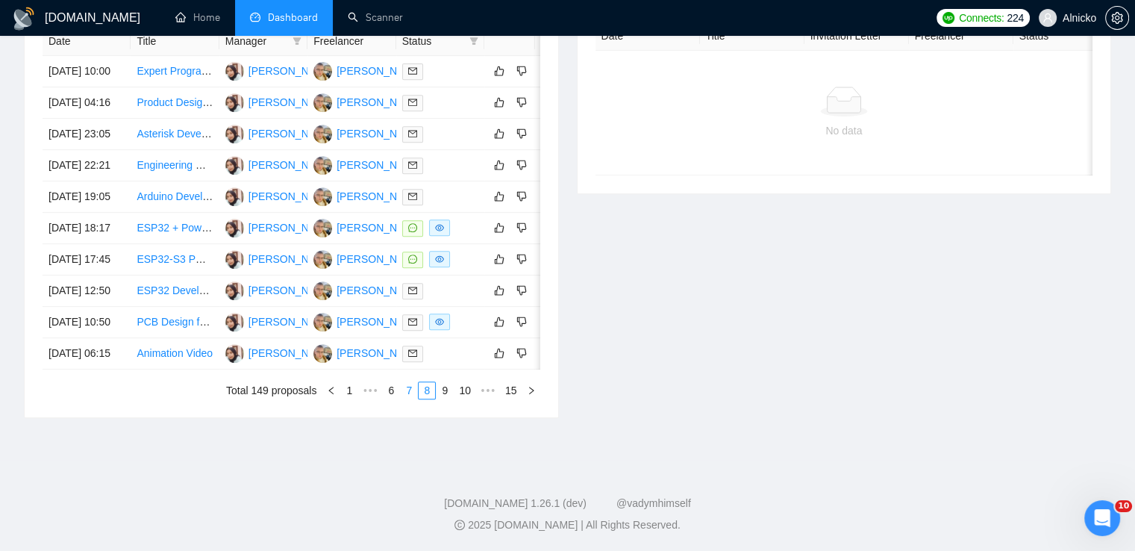
click at [407, 398] on link "7" at bounding box center [409, 390] width 16 height 16
click at [416, 398] on link "6" at bounding box center [413, 390] width 16 height 16
click at [415, 392] on link "5" at bounding box center [413, 390] width 16 height 16
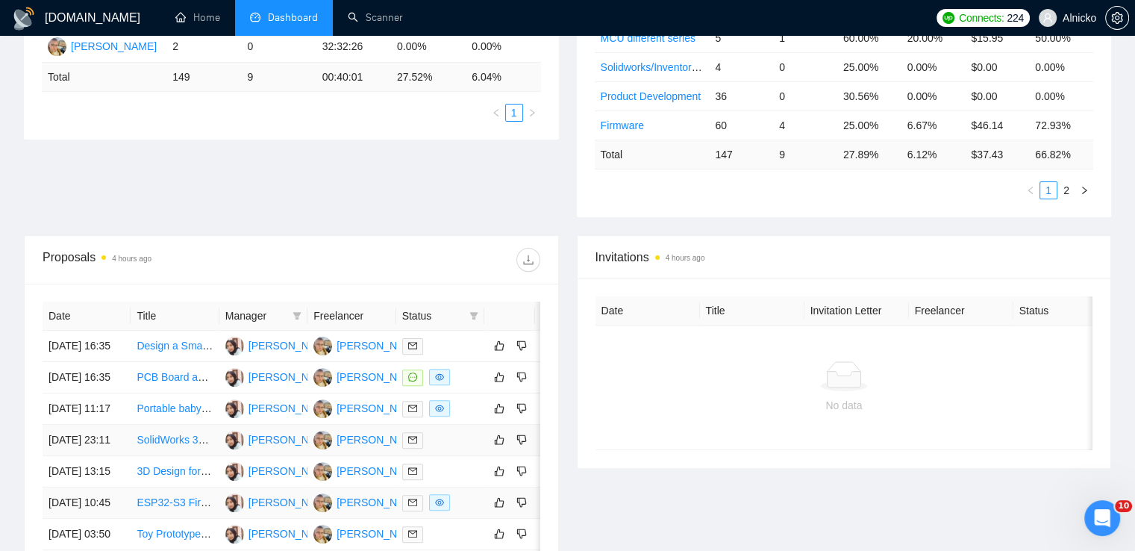
scroll to position [483, 0]
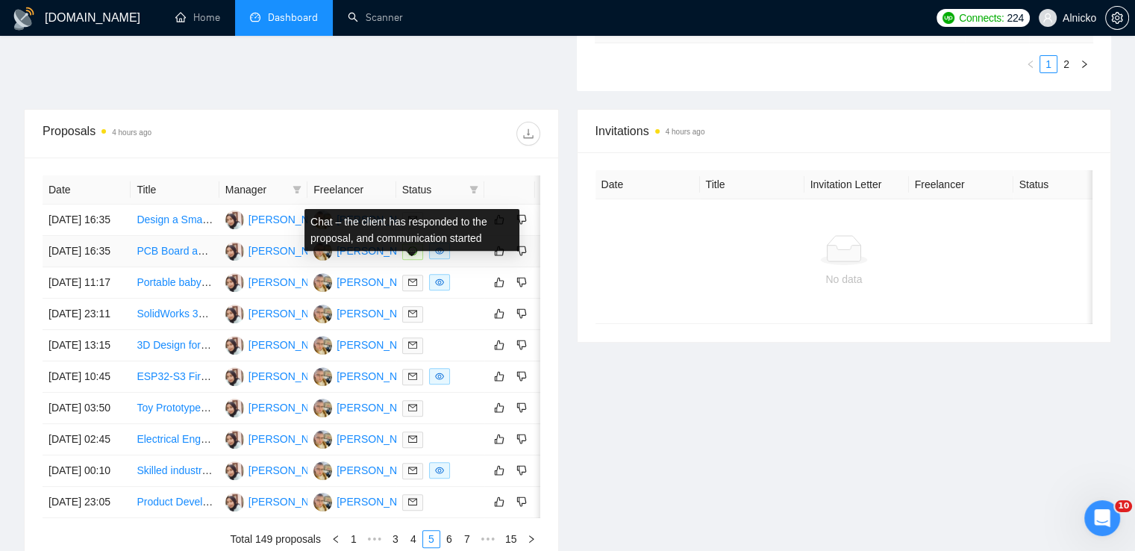
click at [410, 255] on icon "message" at bounding box center [412, 250] width 9 height 9
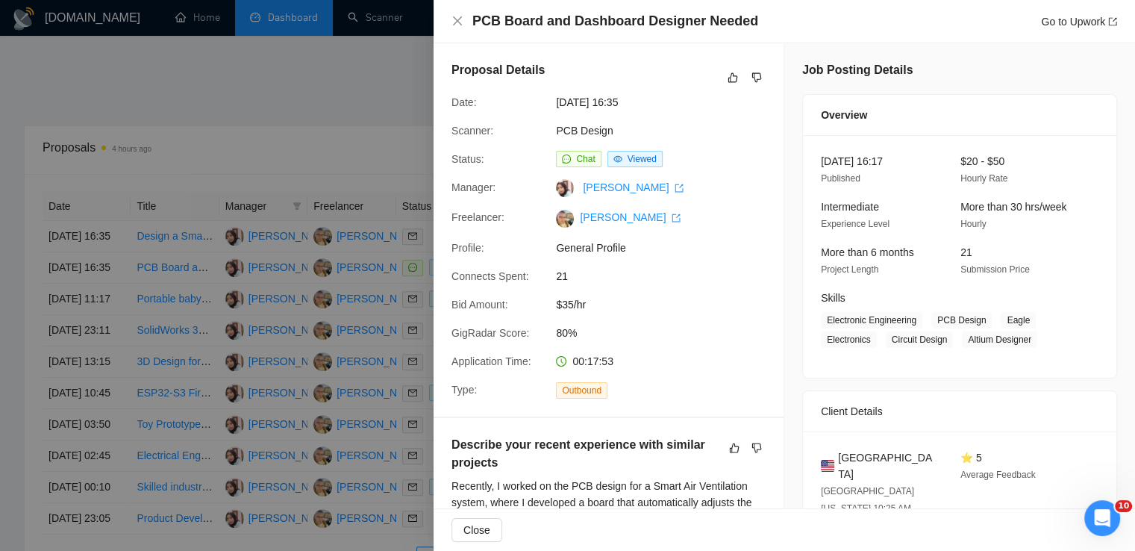
click at [361, 143] on div at bounding box center [567, 275] width 1135 height 551
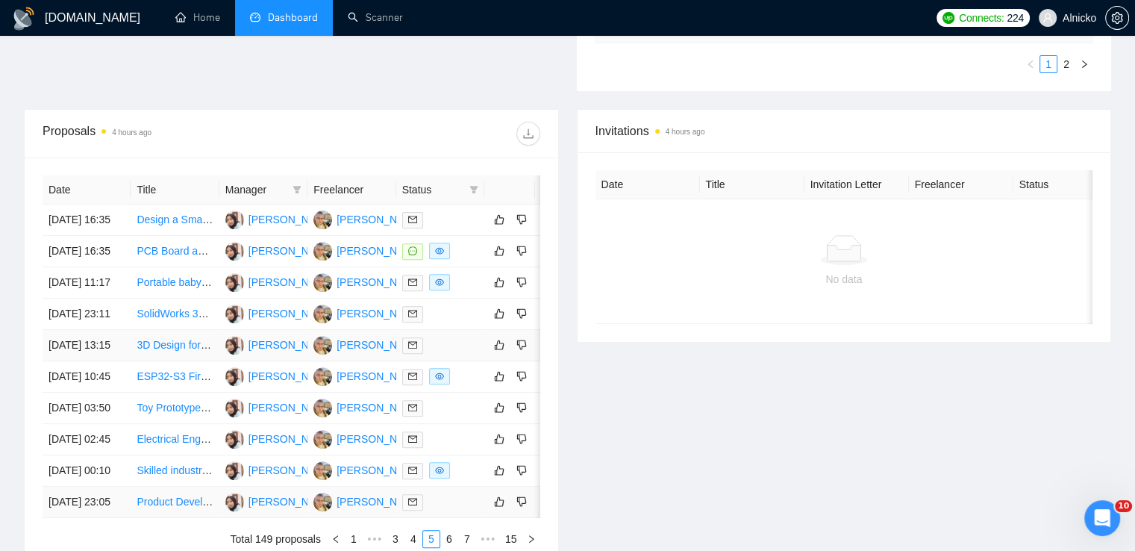
scroll to position [782, 0]
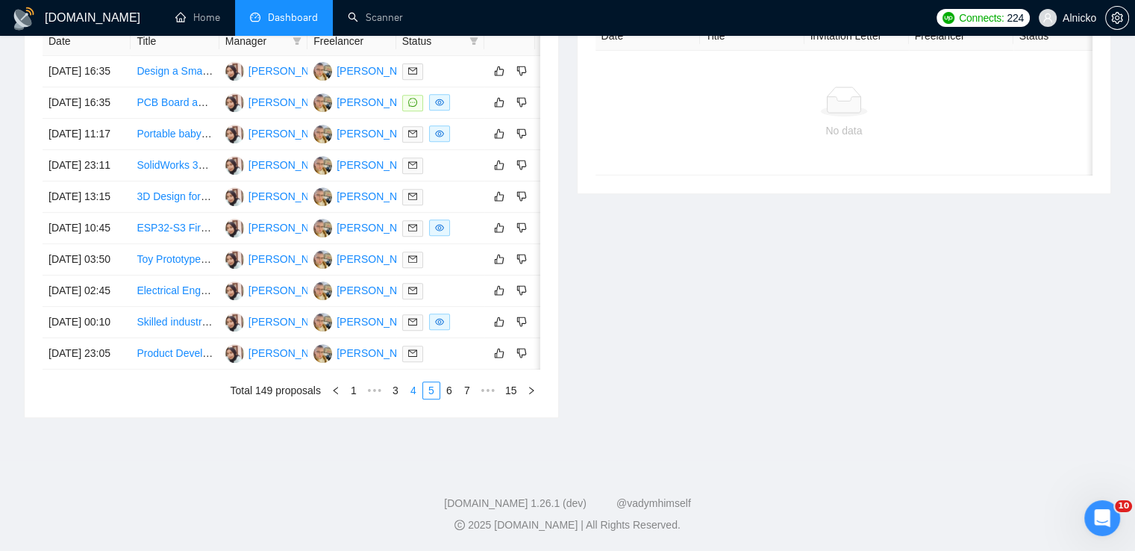
click at [419, 392] on link "4" at bounding box center [413, 390] width 16 height 16
click at [415, 392] on link "3" at bounding box center [413, 390] width 16 height 16
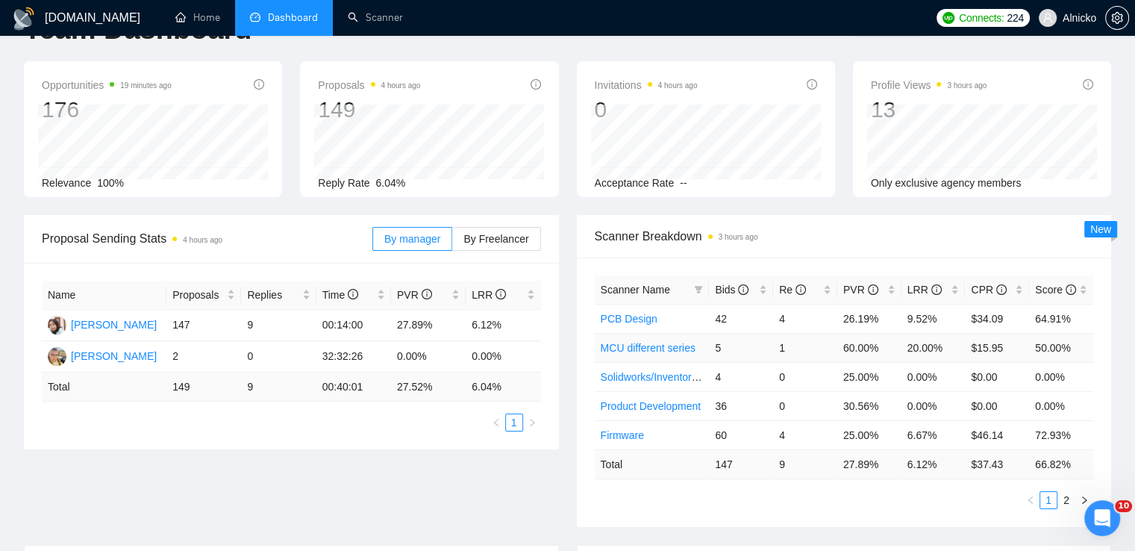
scroll to position [0, 0]
